Goal: Information Seeking & Learning: Learn about a topic

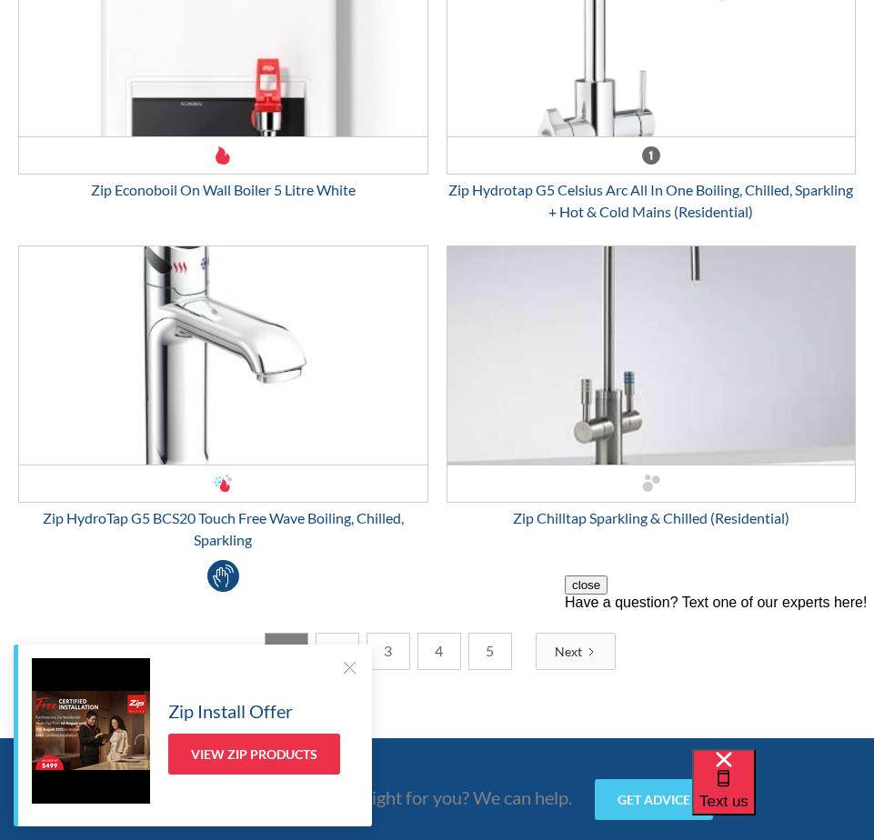
scroll to position [6549, 0]
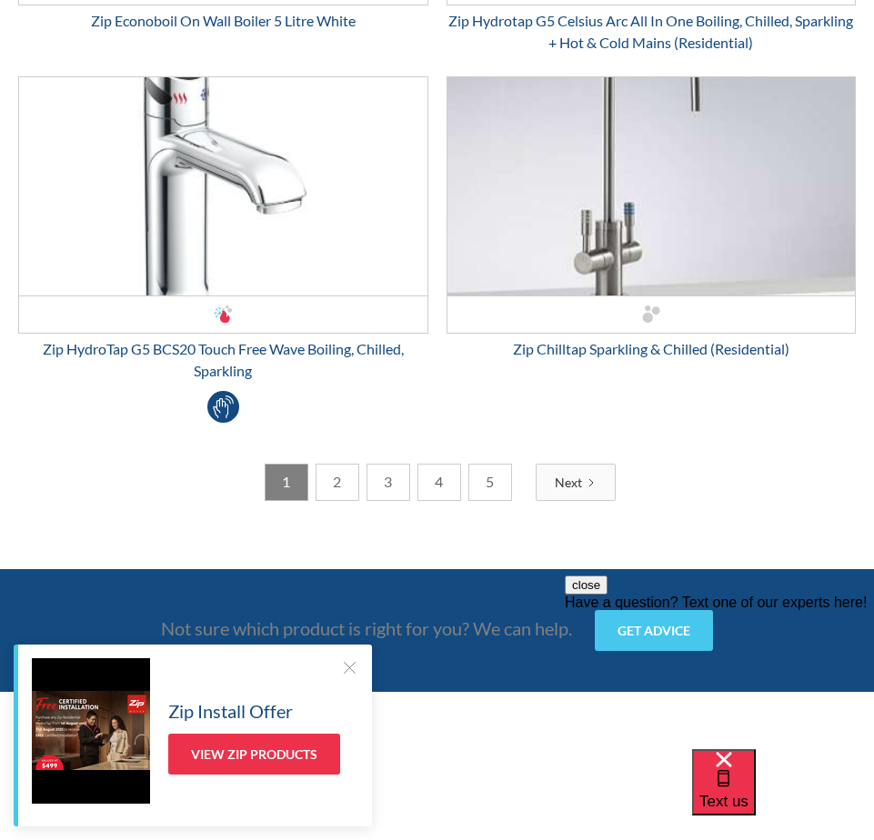
click at [331, 482] on link "2" at bounding box center [338, 482] width 44 height 37
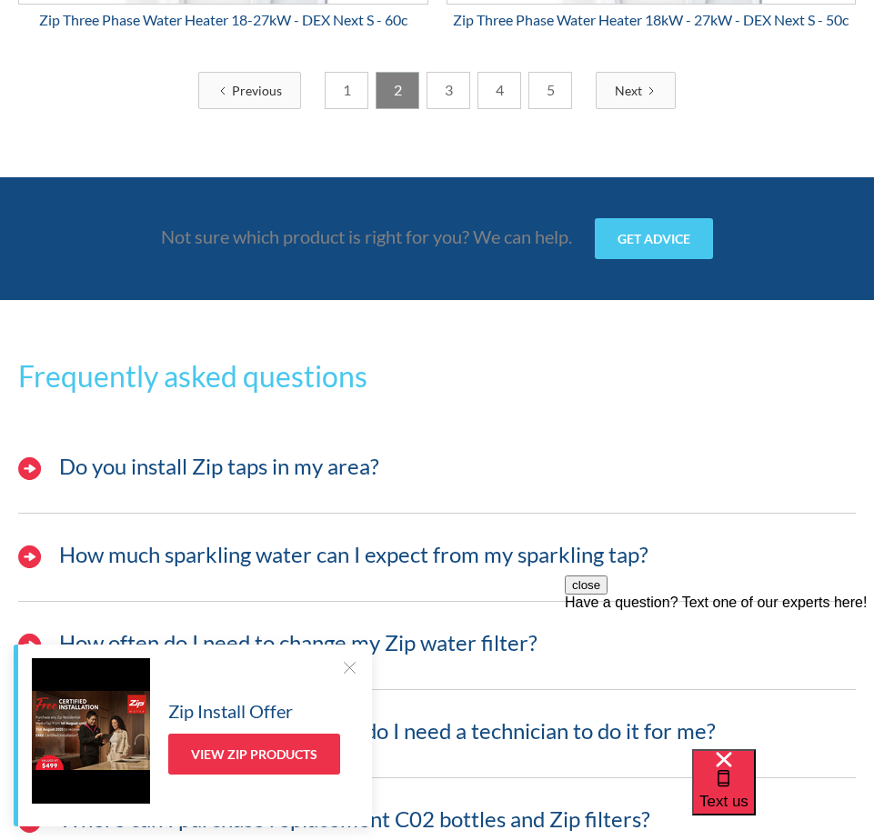
scroll to position [6822, 0]
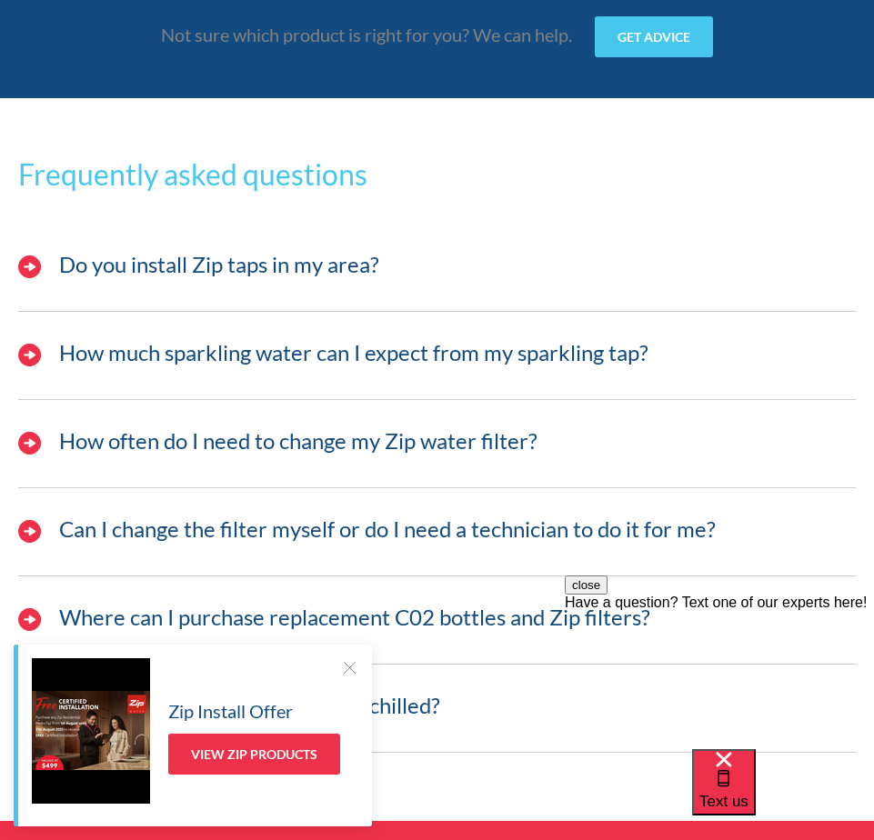
click at [198, 253] on h3 "Do you install Zip taps in my area?" at bounding box center [219, 265] width 320 height 26
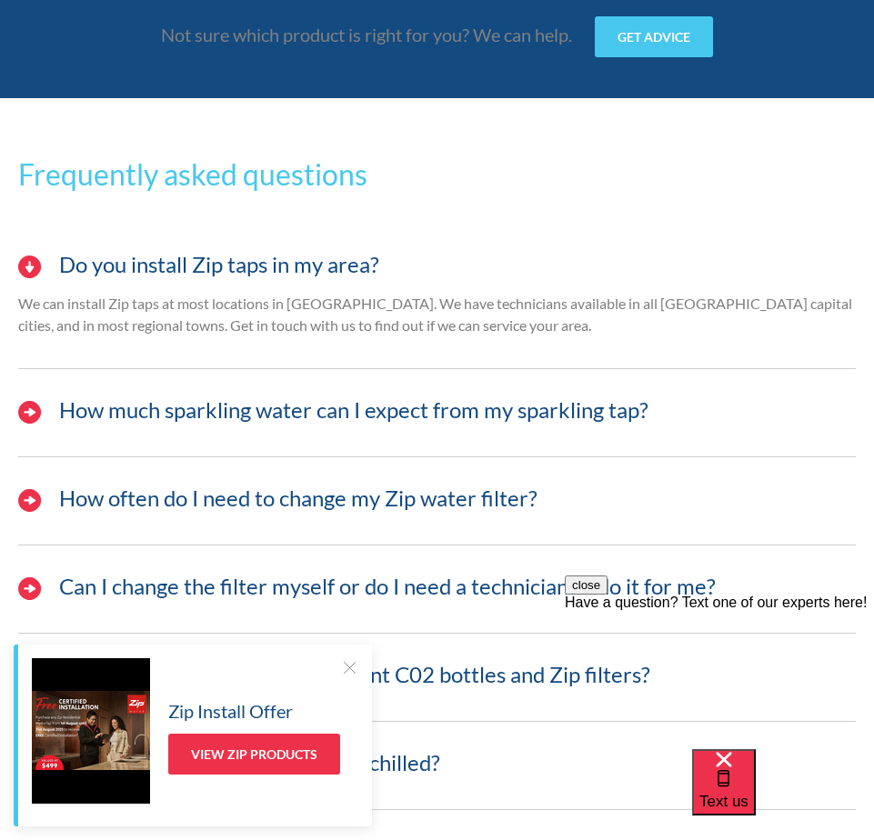
click at [582, 426] on div "How much sparkling water can I expect from my sparkling tap?" at bounding box center [437, 420] width 856 height 74
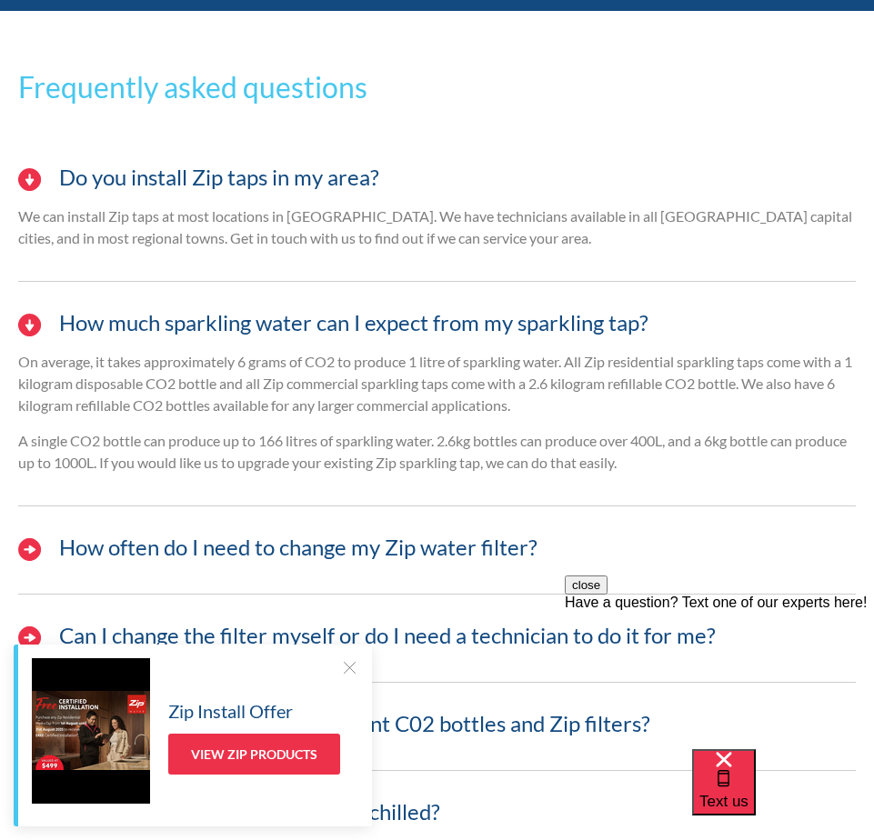
scroll to position [7095, 0]
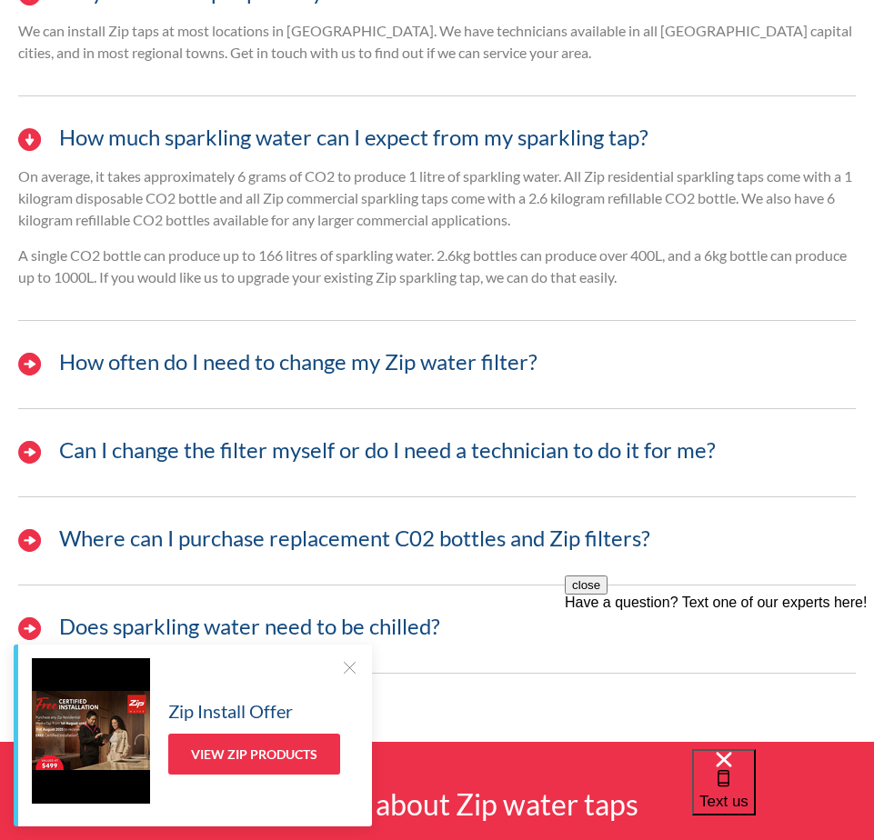
click at [582, 331] on div "Do you install Zip taps in my area? We can install Zip taps at most locations i…" at bounding box center [437, 319] width 838 height 709
click at [582, 367] on div "How often do I need to change my Zip water filter?" at bounding box center [457, 362] width 815 height 28
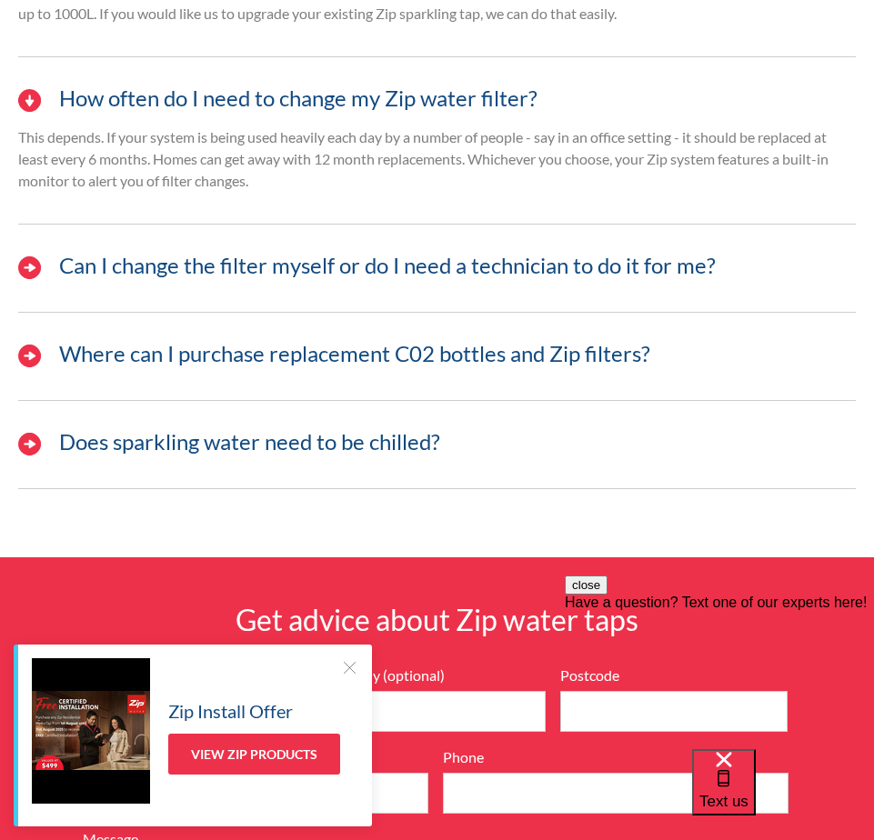
scroll to position [7367, 0]
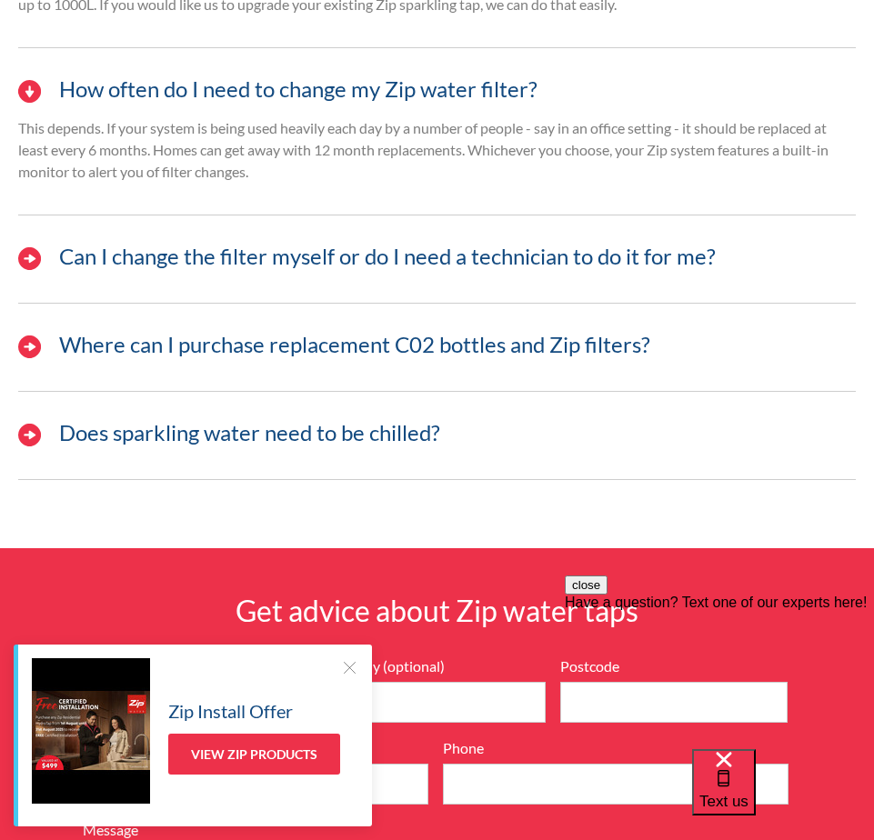
click at [528, 450] on div "Does sparkling water need to be chilled?" at bounding box center [437, 443] width 856 height 74
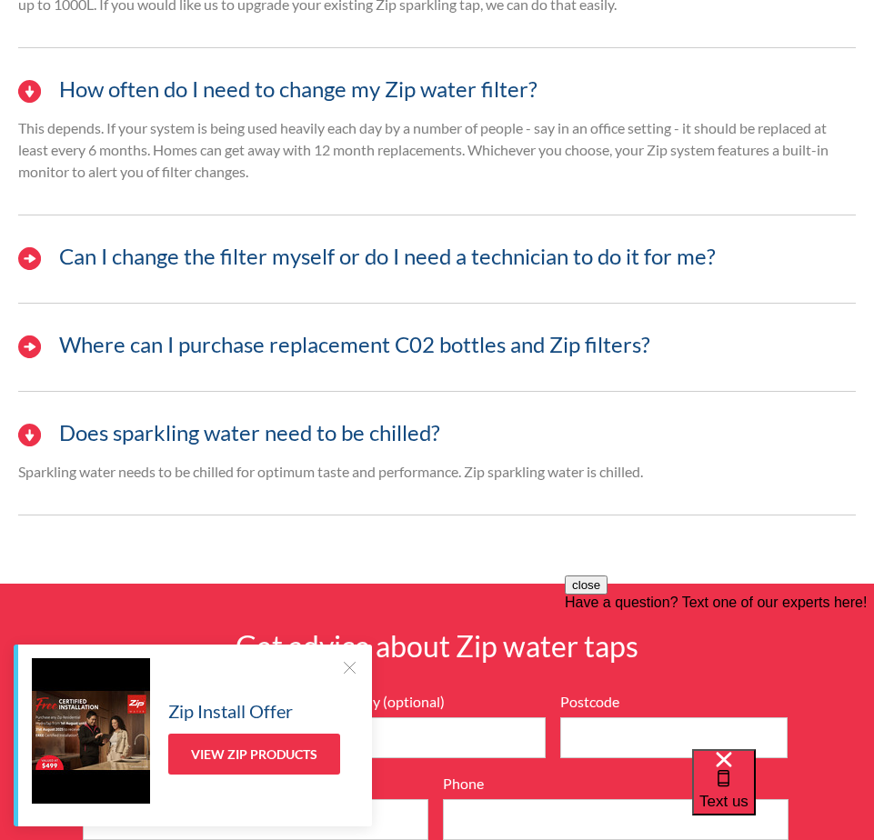
click at [582, 362] on div "Where can I purchase replacement C02 bottles and Zip filters?" at bounding box center [437, 354] width 856 height 74
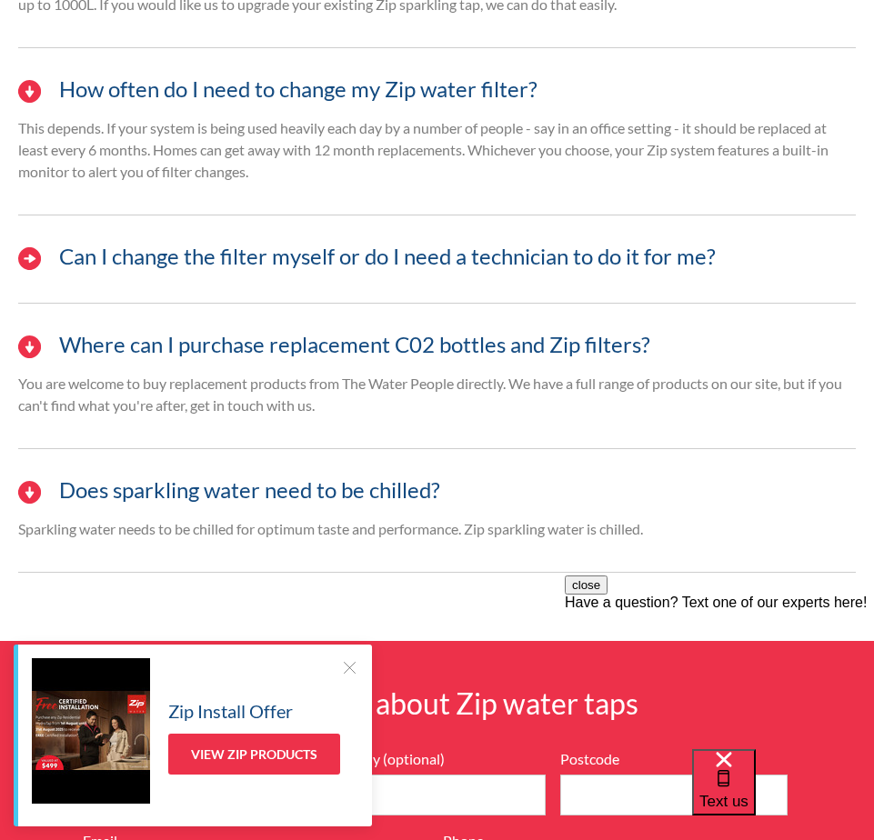
click at [582, 262] on h3 "Can I change the filter myself or do I need a technician to do it for me?" at bounding box center [387, 257] width 657 height 26
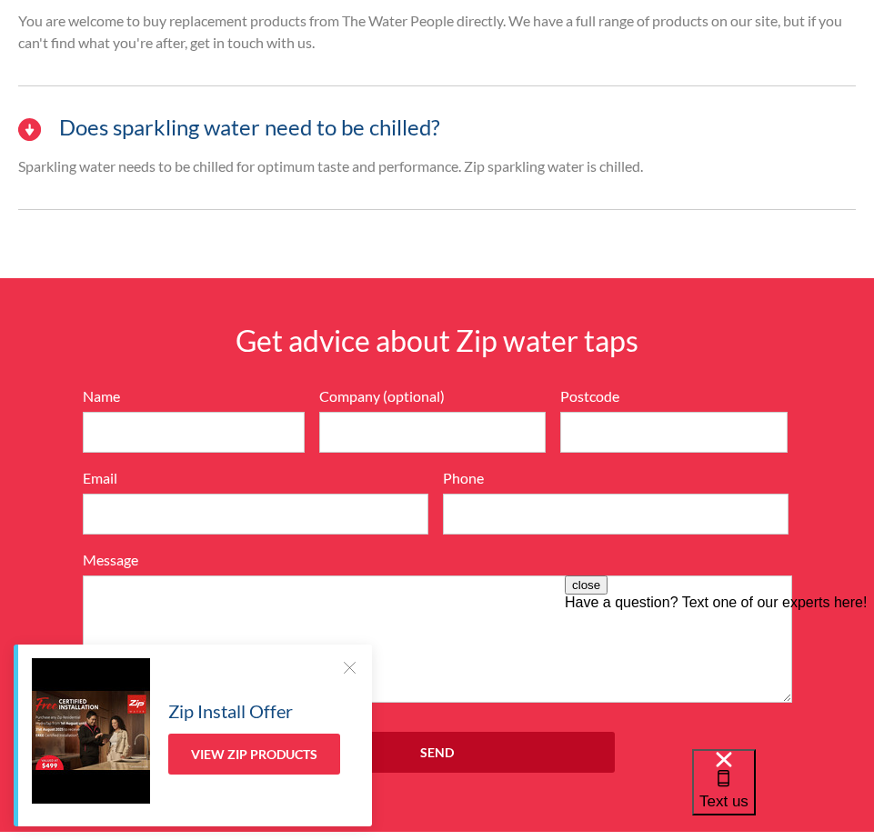
scroll to position [7822, 0]
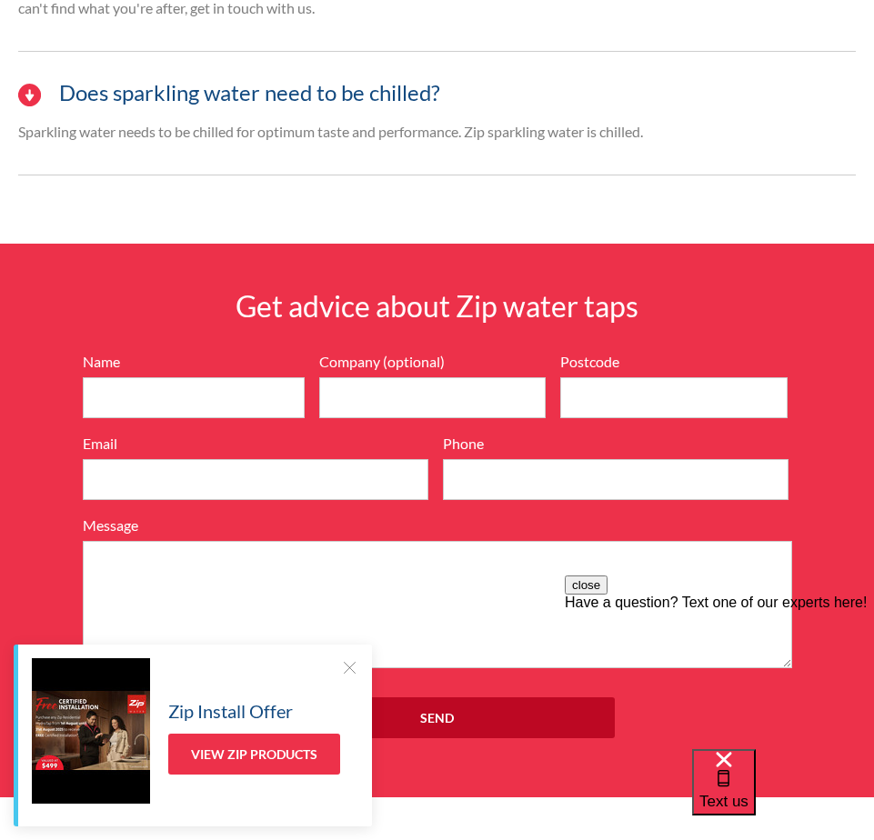
click at [346, 559] on div at bounding box center [349, 668] width 18 height 18
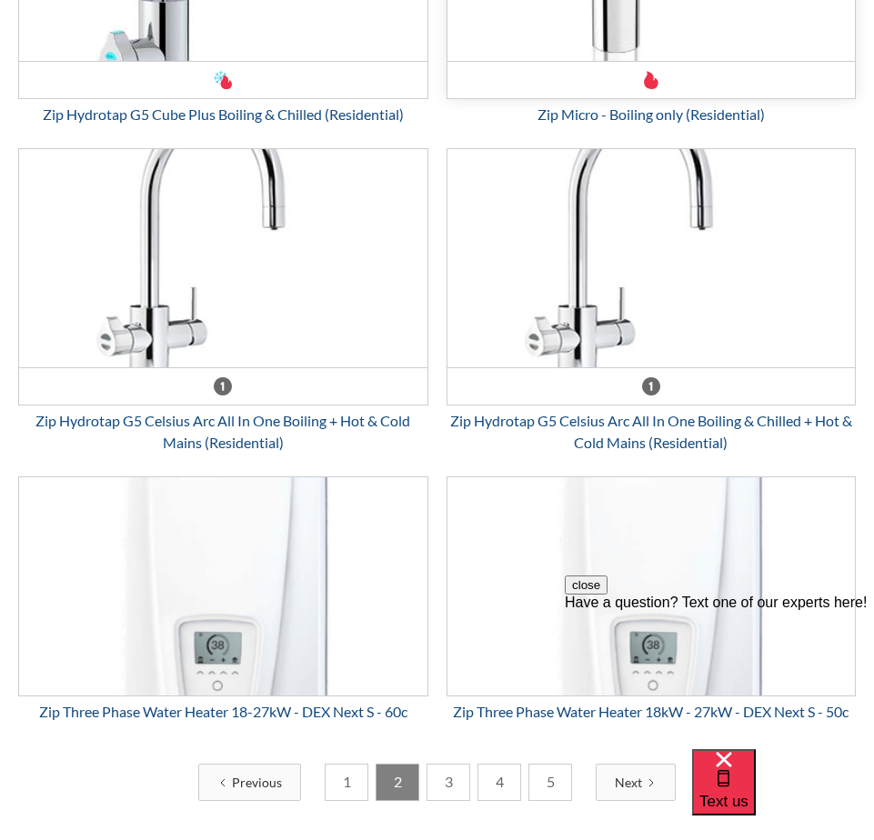
scroll to position [6276, 0]
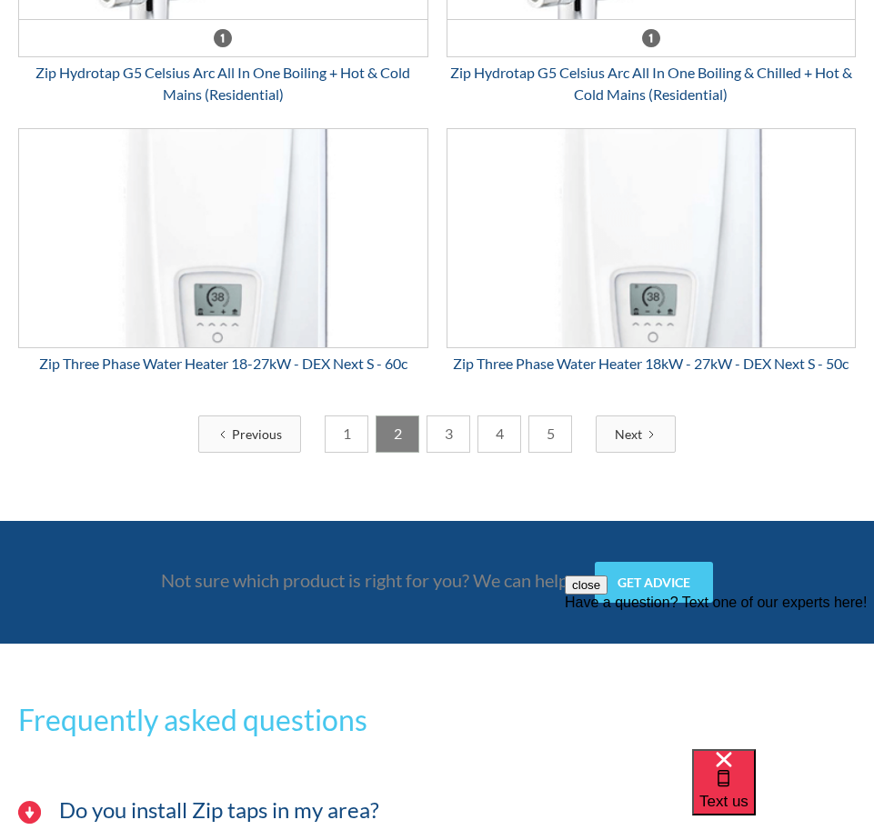
click at [453, 434] on link "3" at bounding box center [449, 434] width 44 height 37
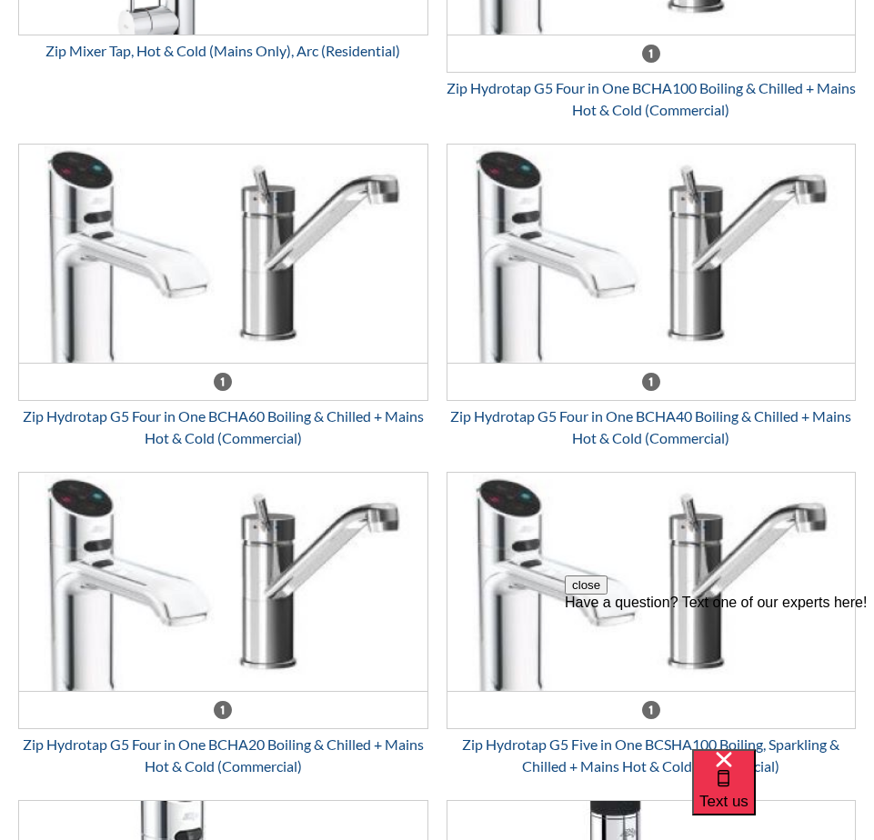
scroll to position [5821, 0]
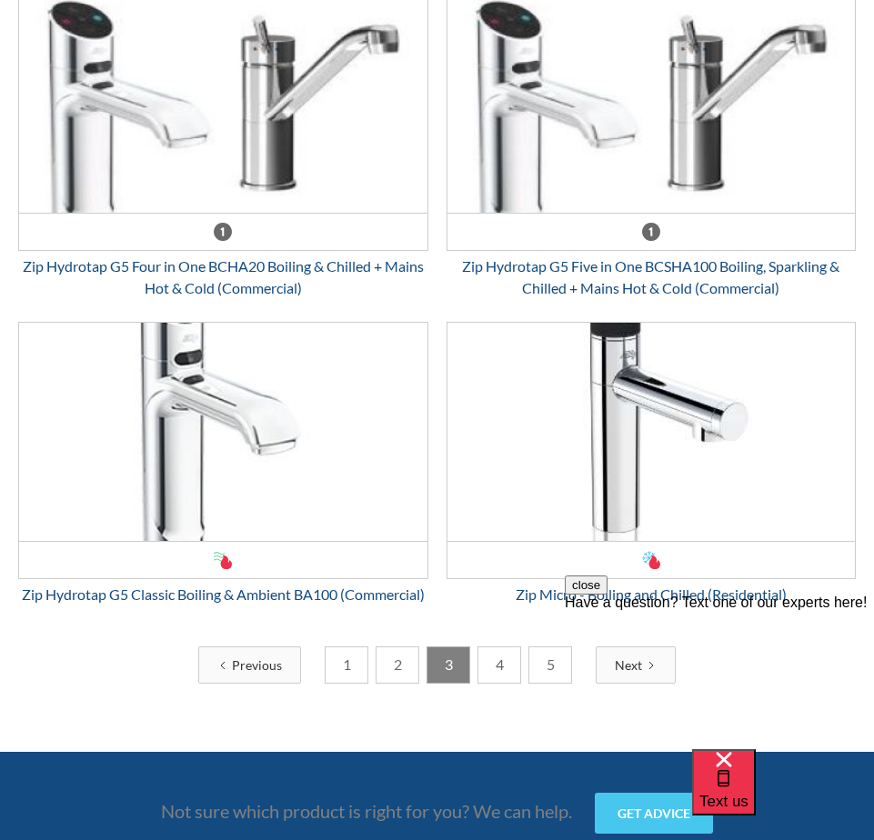
click at [534, 559] on link "5" at bounding box center [550, 665] width 44 height 37
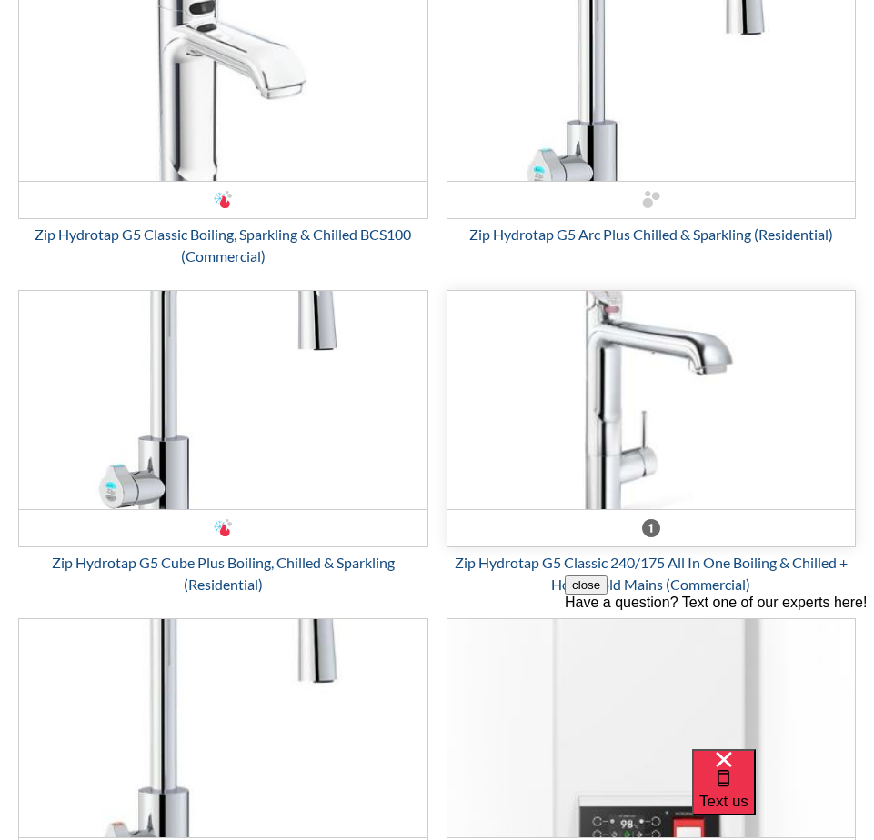
scroll to position [2911, 0]
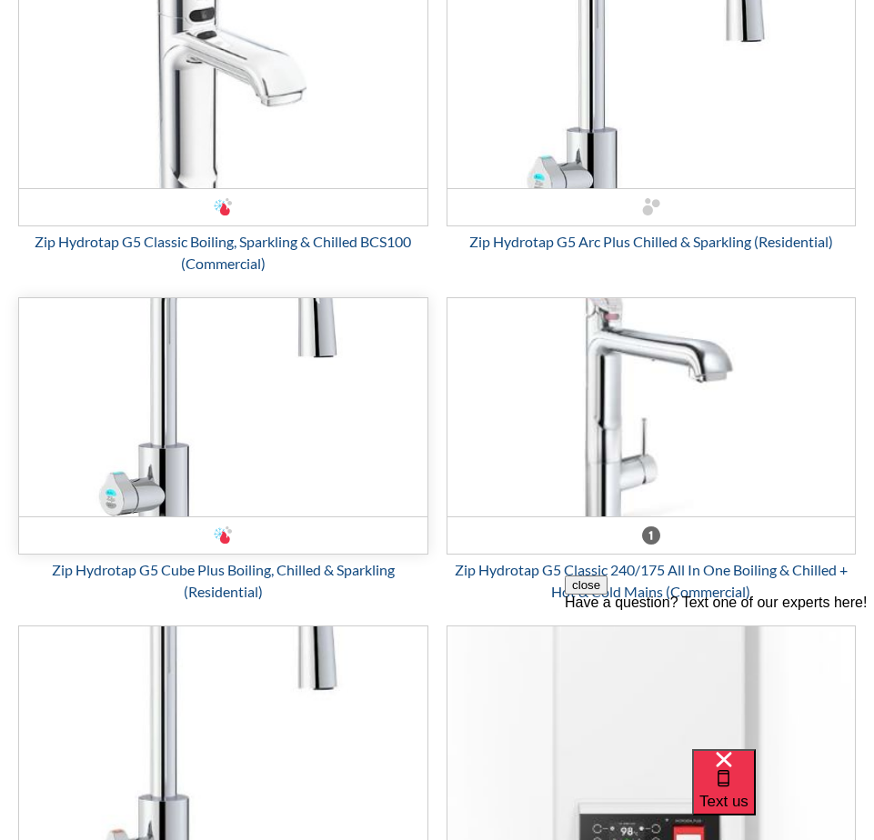
click at [267, 436] on img "Email Form 3" at bounding box center [223, 407] width 408 height 218
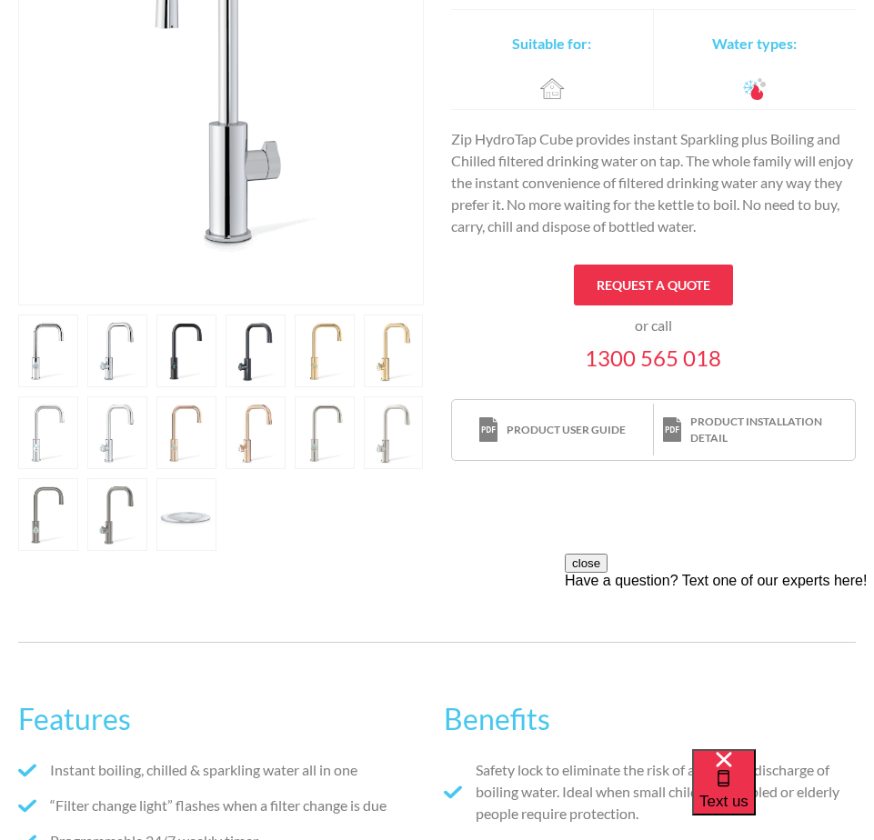
scroll to position [546, 0]
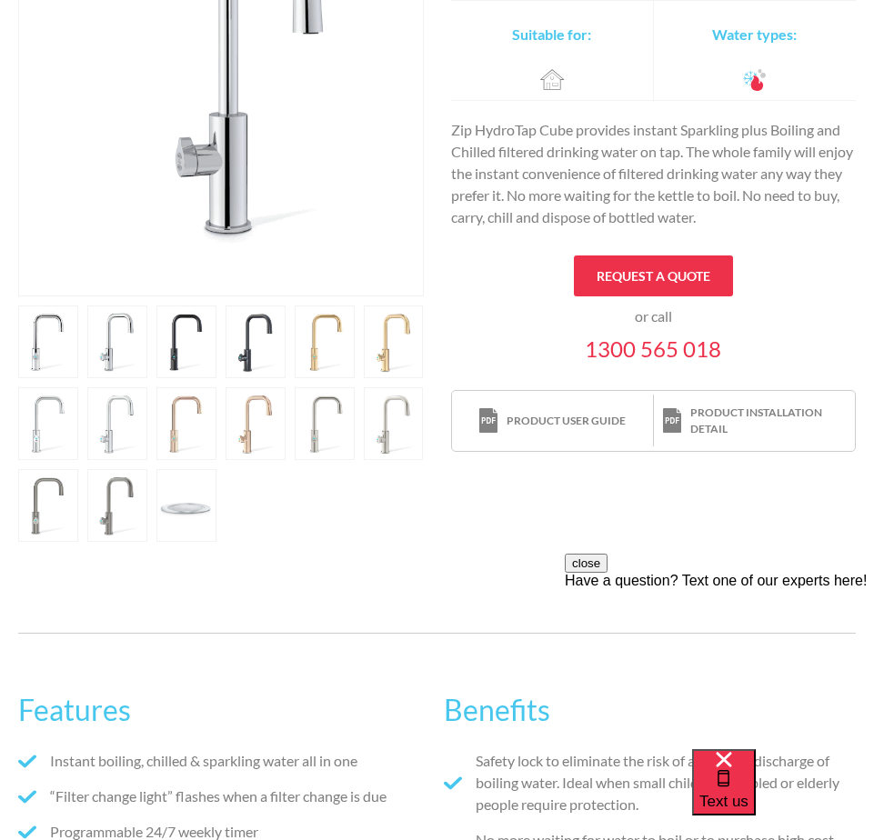
click at [78, 336] on link "open lightbox" at bounding box center [48, 342] width 60 height 73
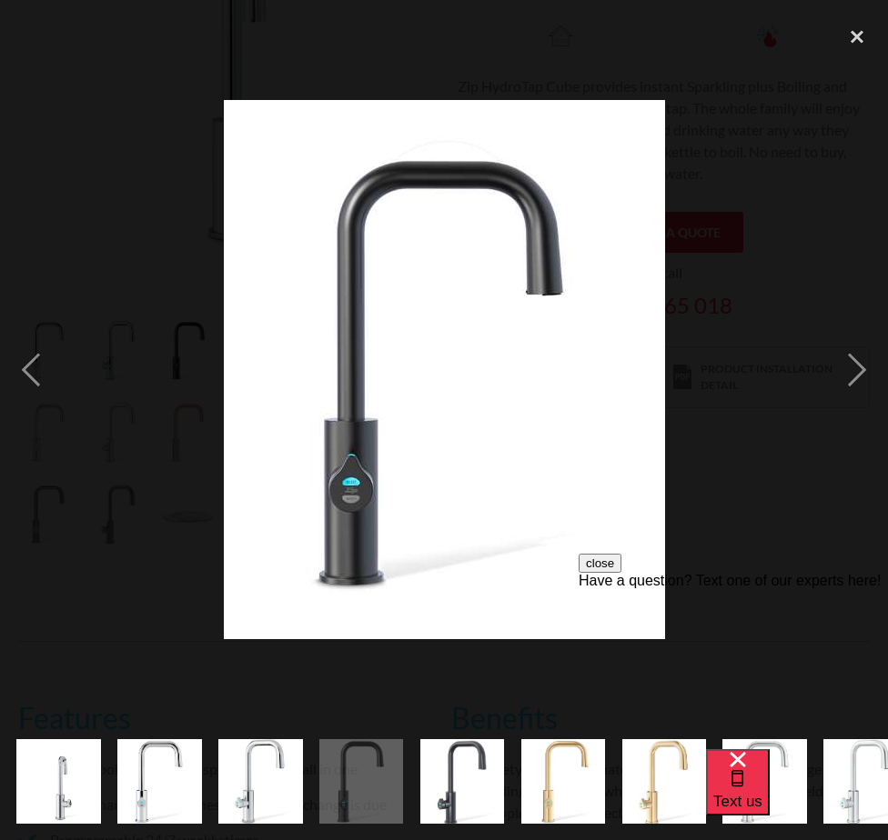
click at [476, 747] on img "show item 5 of 16" at bounding box center [462, 781] width 84 height 103
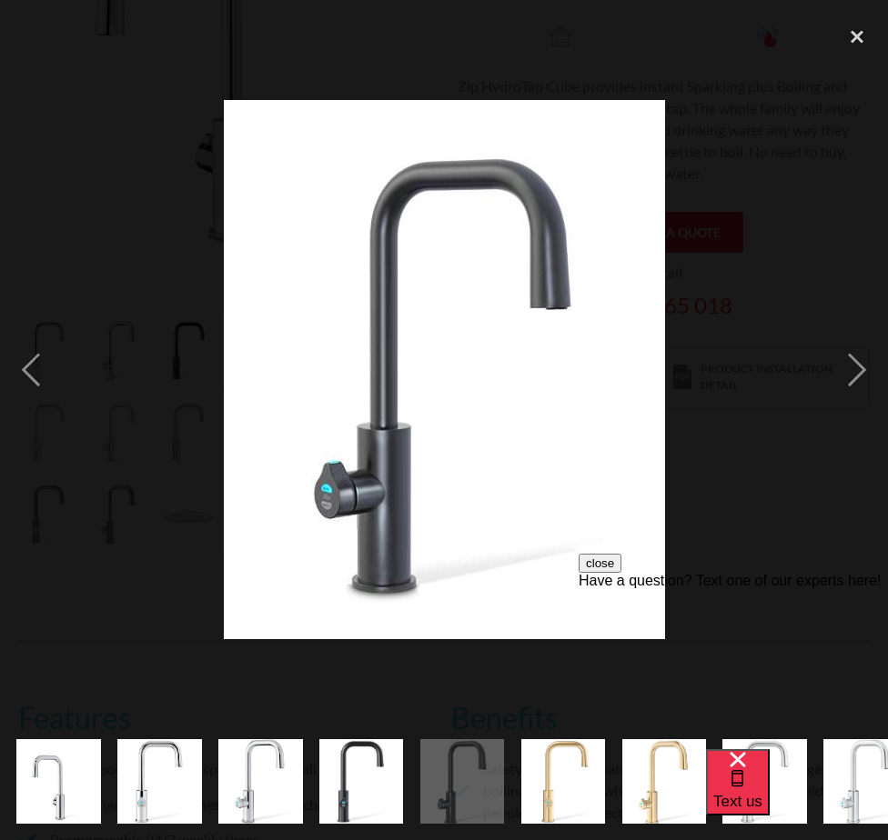
click at [463, 474] on img at bounding box center [444, 369] width 441 height 539
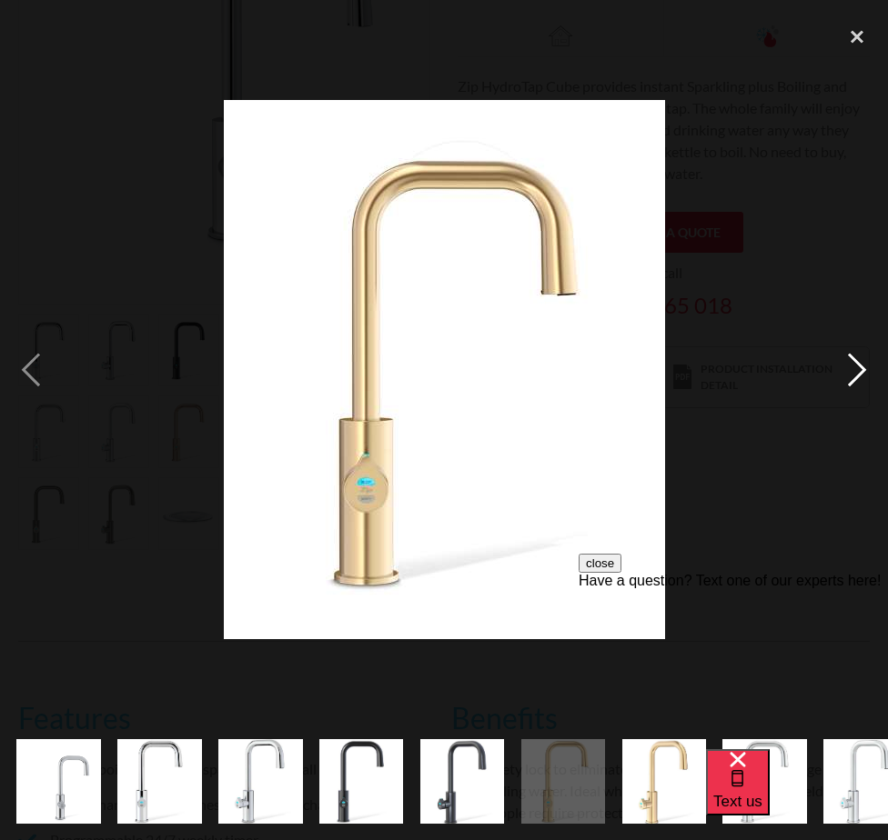
click at [856, 377] on div "next image" at bounding box center [857, 369] width 62 height 706
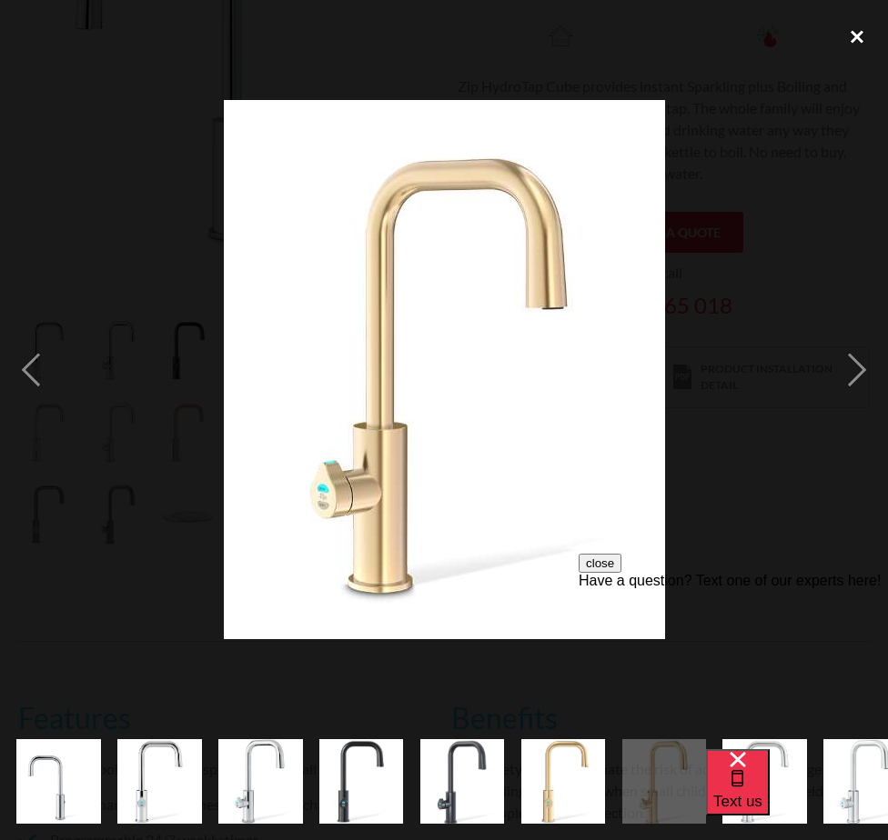
click at [858, 30] on div "close lightbox" at bounding box center [857, 36] width 62 height 40
